Goal: Check status: Check status

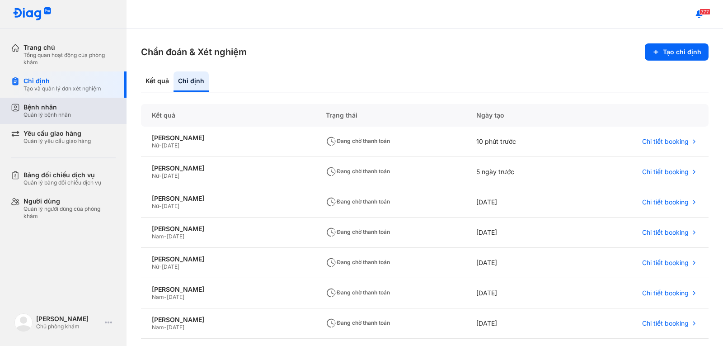
click at [47, 105] on div "Bệnh nhân" at bounding box center [46, 107] width 47 height 8
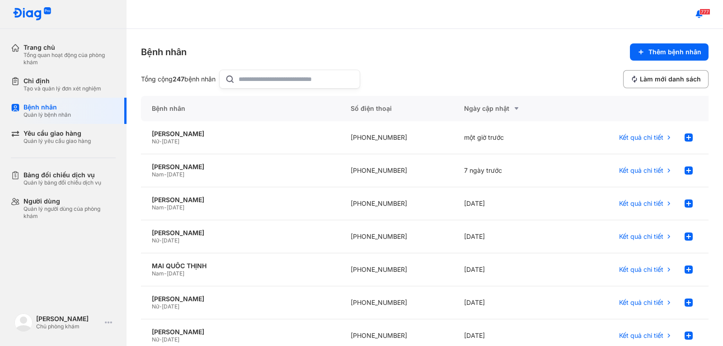
click at [246, 75] on input "text" at bounding box center [297, 79] width 116 height 18
type input "**"
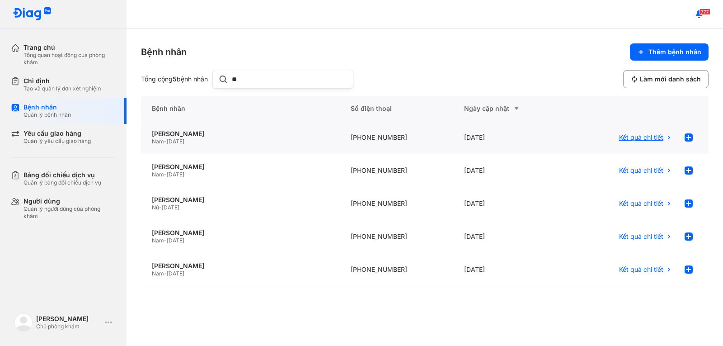
click at [653, 135] on span "Kết quả chi tiết" at bounding box center [641, 137] width 44 height 8
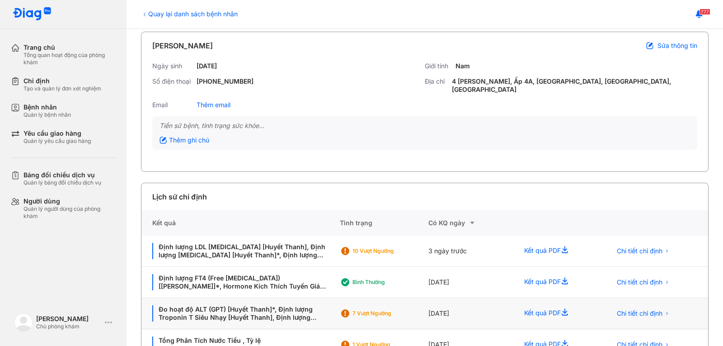
scroll to position [121, 0]
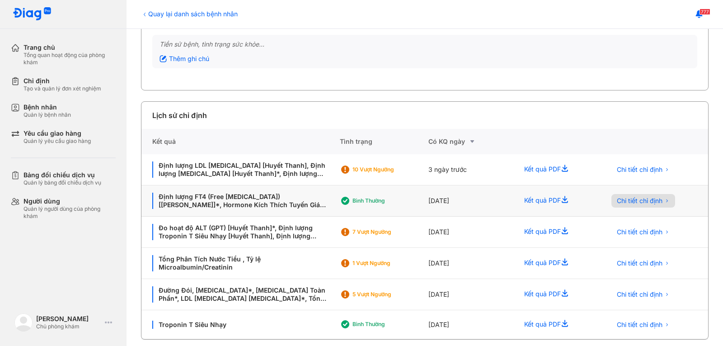
click at [632, 197] on span "Chi tiết chỉ định" at bounding box center [640, 201] width 46 height 8
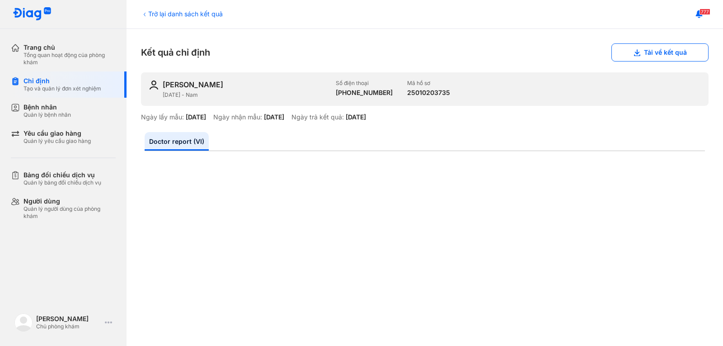
click at [185, 15] on div "Trở lại danh sách kết quả" at bounding box center [182, 13] width 82 height 9
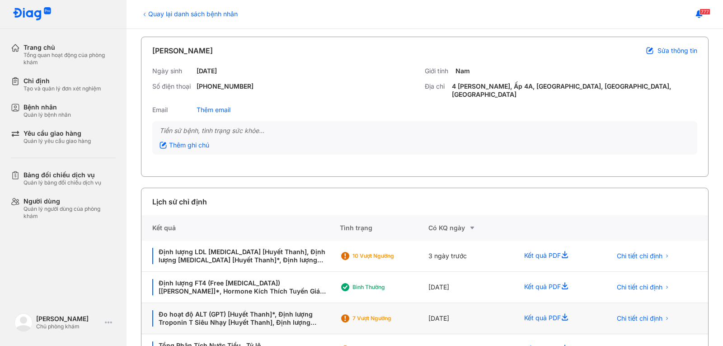
scroll to position [90, 0]
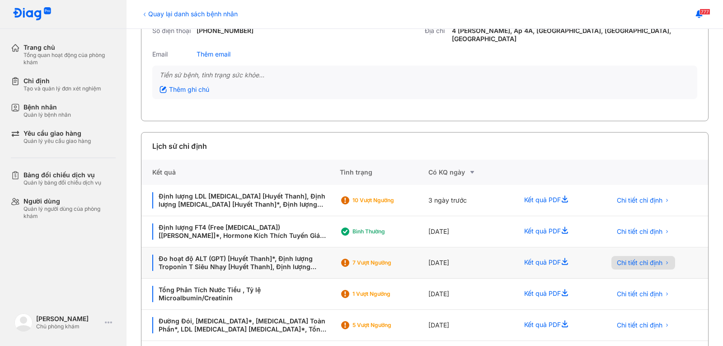
click at [638, 258] on span "Chi tiết chỉ định" at bounding box center [640, 262] width 46 height 8
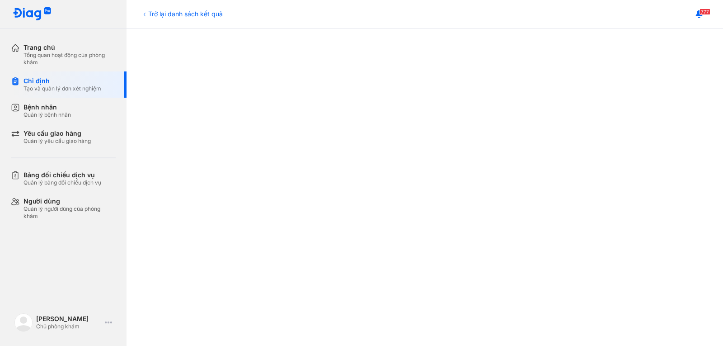
scroll to position [316, 0]
